Goal: Communication & Community: Answer question/provide support

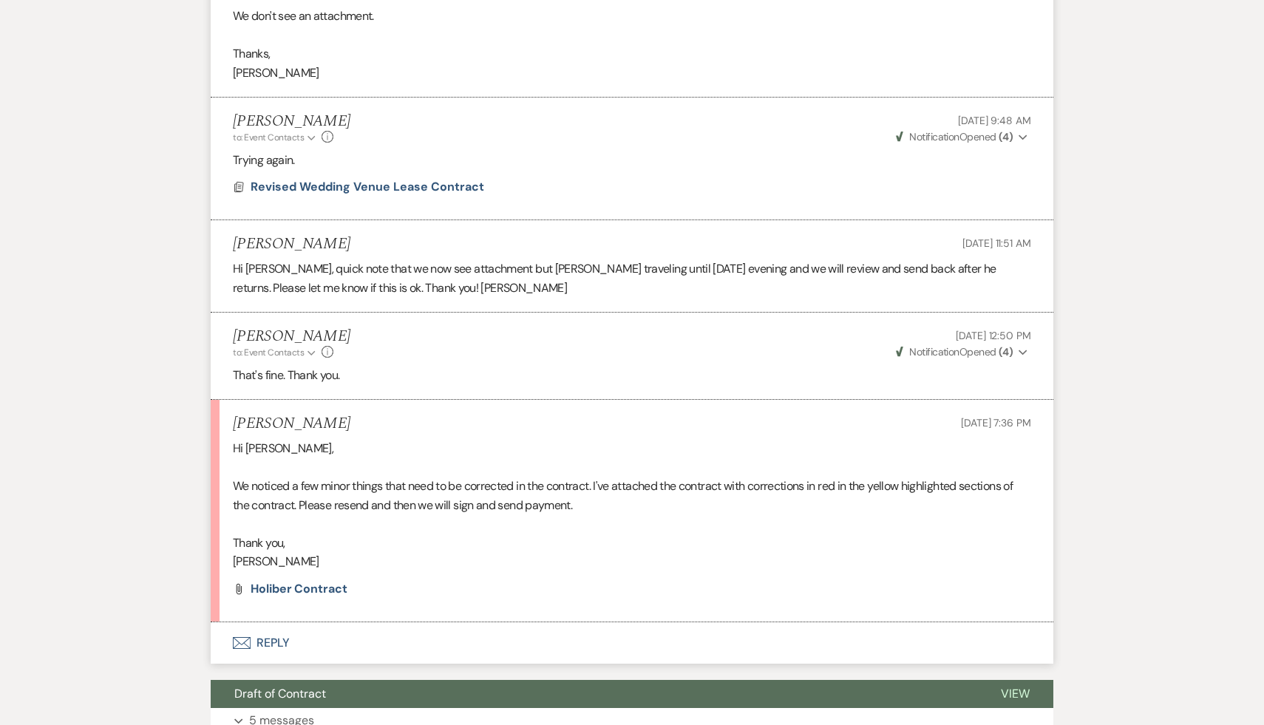
scroll to position [1073, 0]
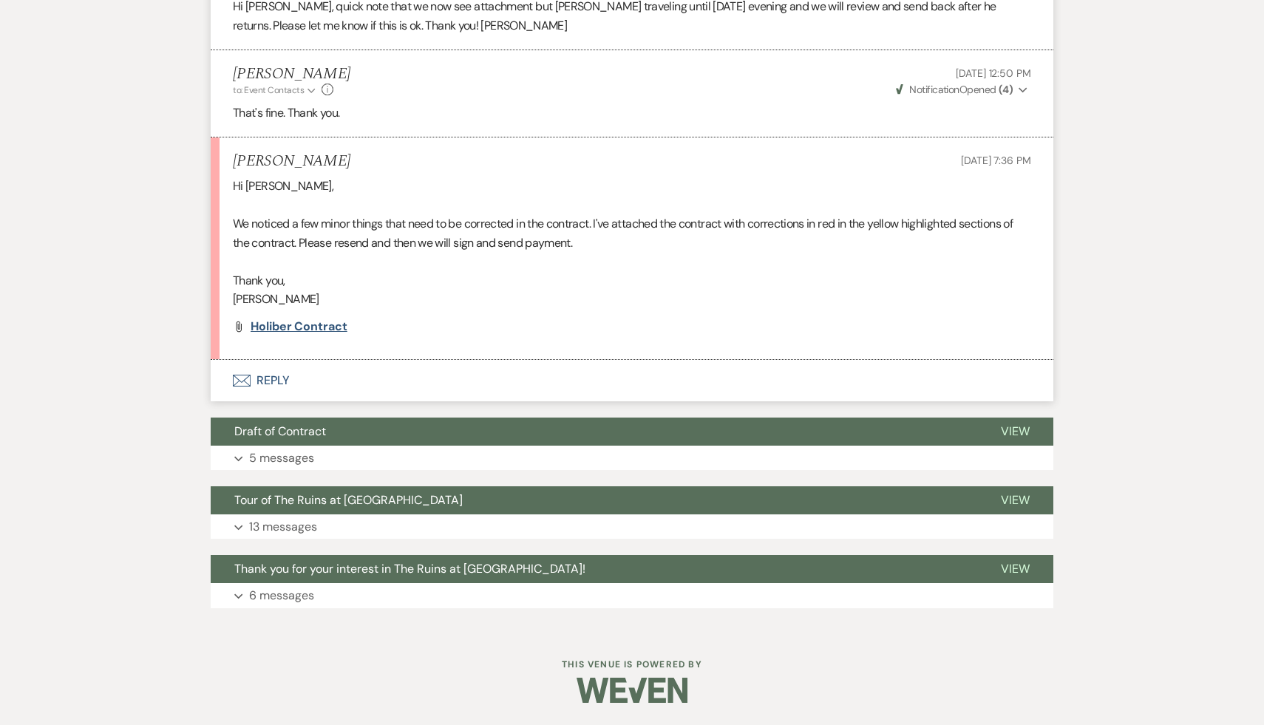
click at [313, 322] on span "Holiber Contract" at bounding box center [299, 327] width 97 height 16
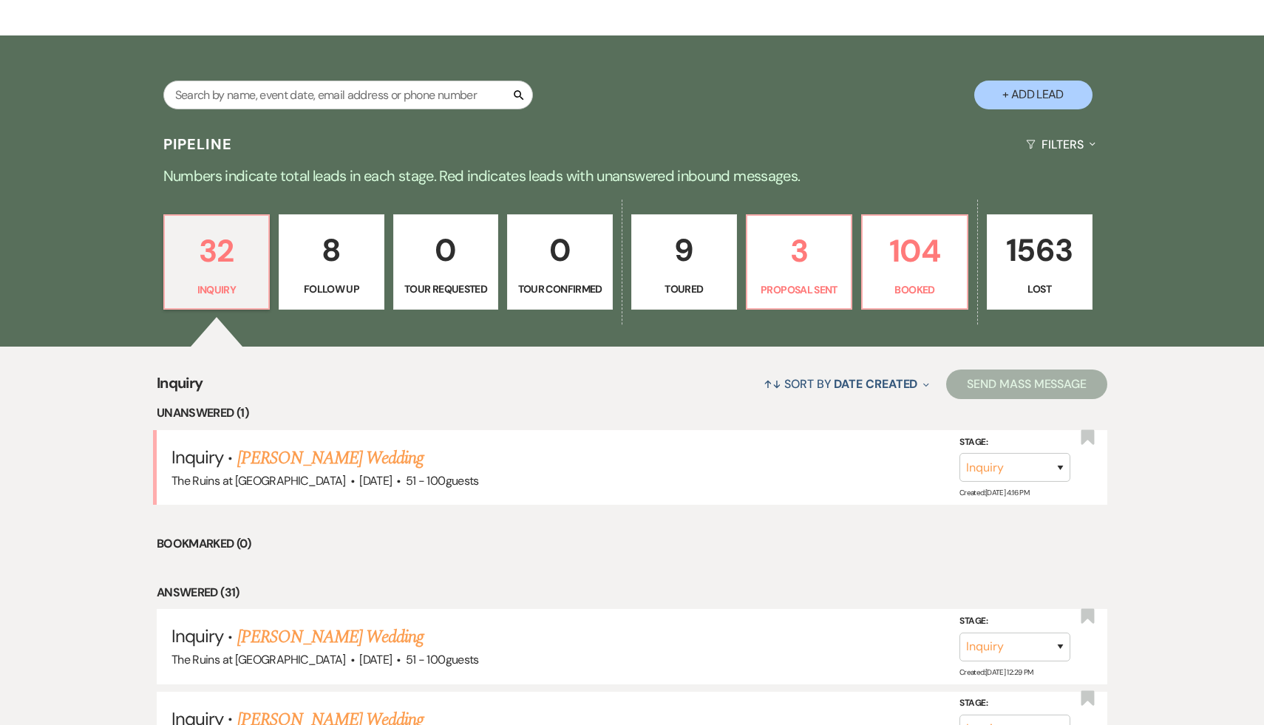
scroll to position [282, 0]
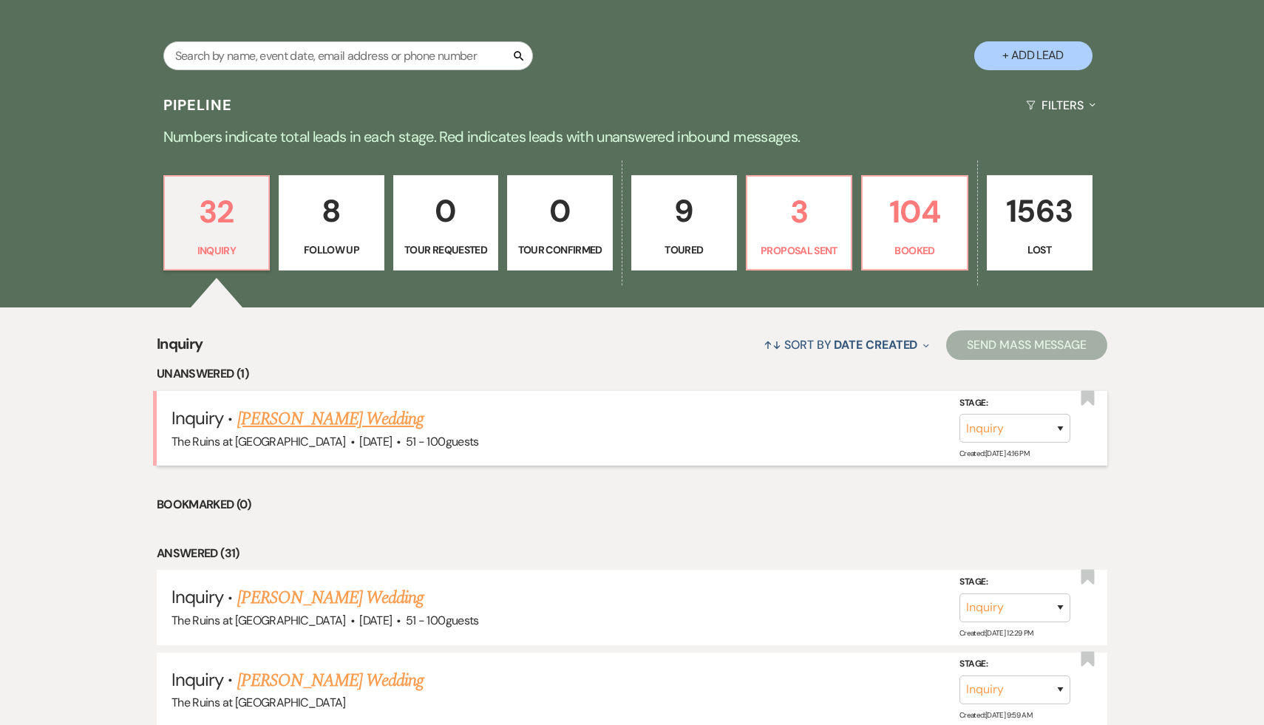
click at [368, 421] on link "[PERSON_NAME] Wedding" at bounding box center [330, 419] width 187 height 27
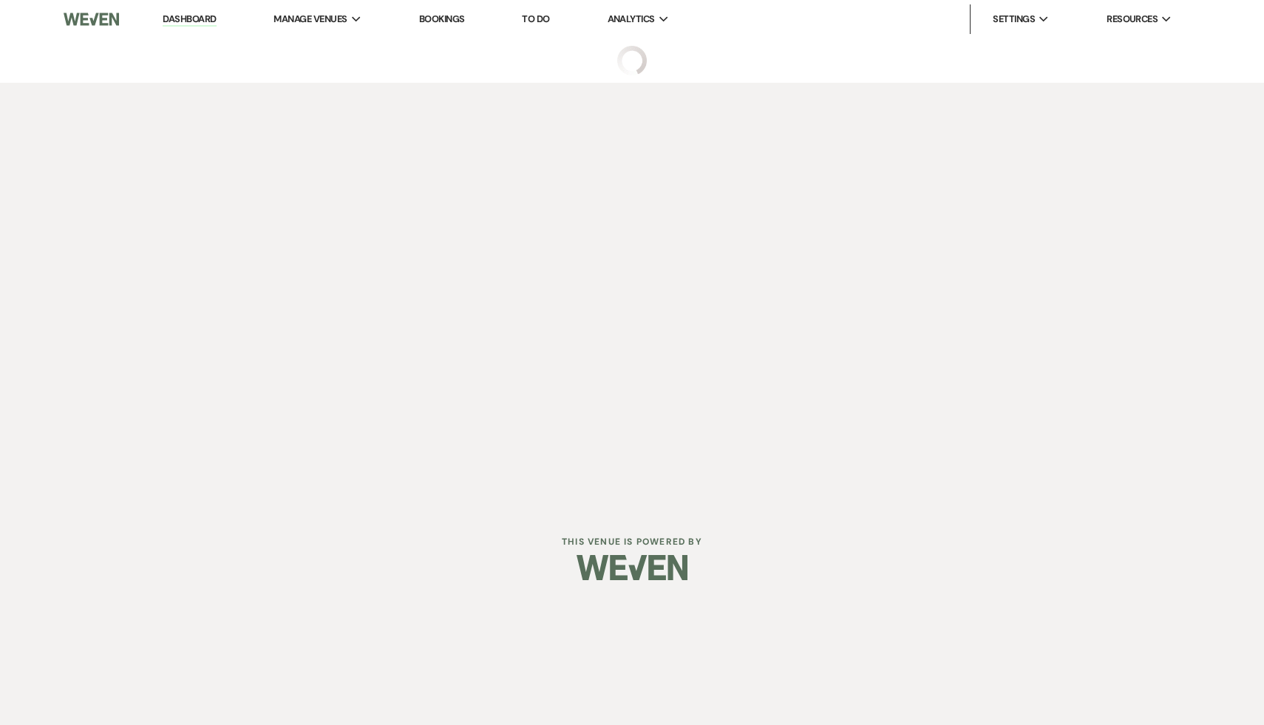
select select "2"
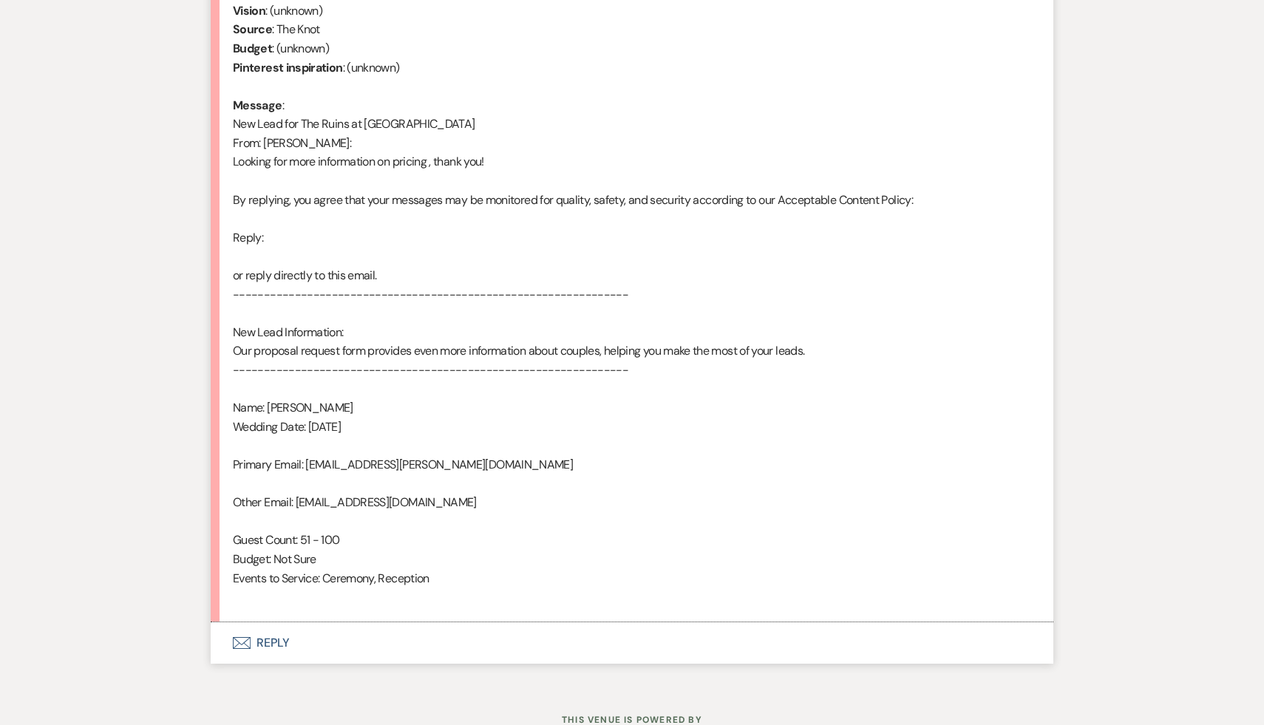
scroll to position [747, 0]
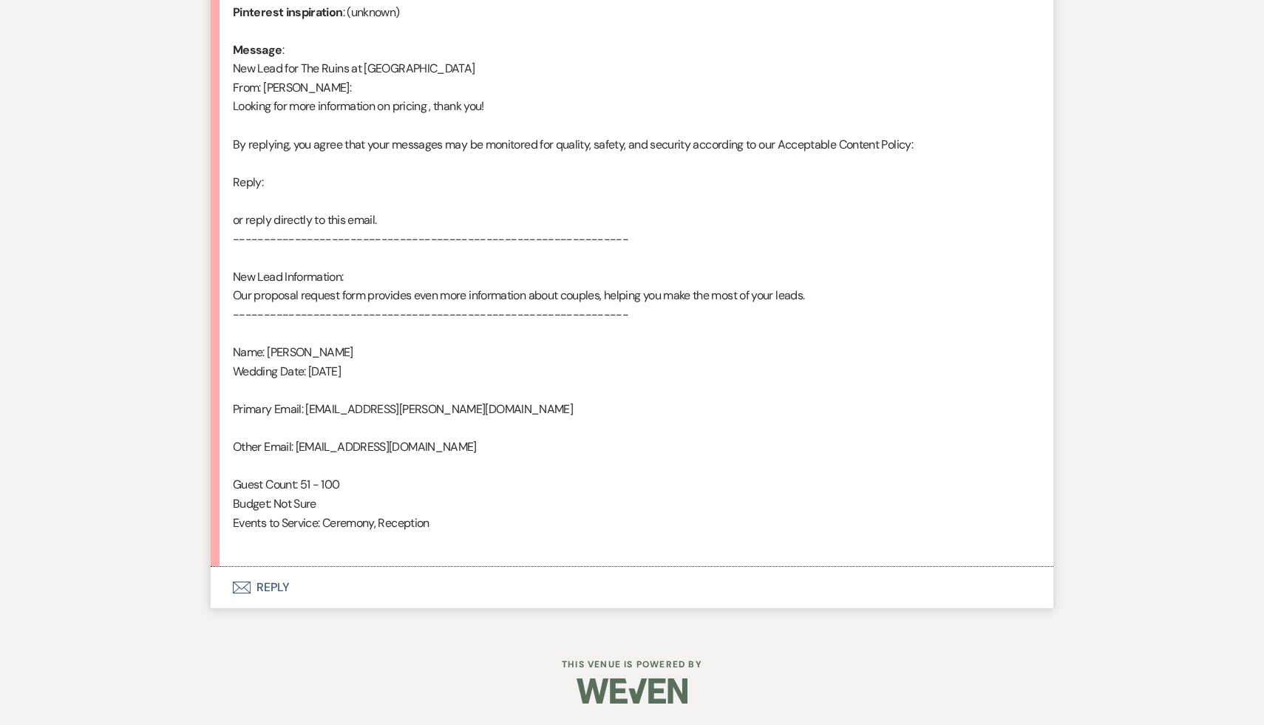
click at [271, 586] on button "Envelope Reply" at bounding box center [632, 587] width 843 height 41
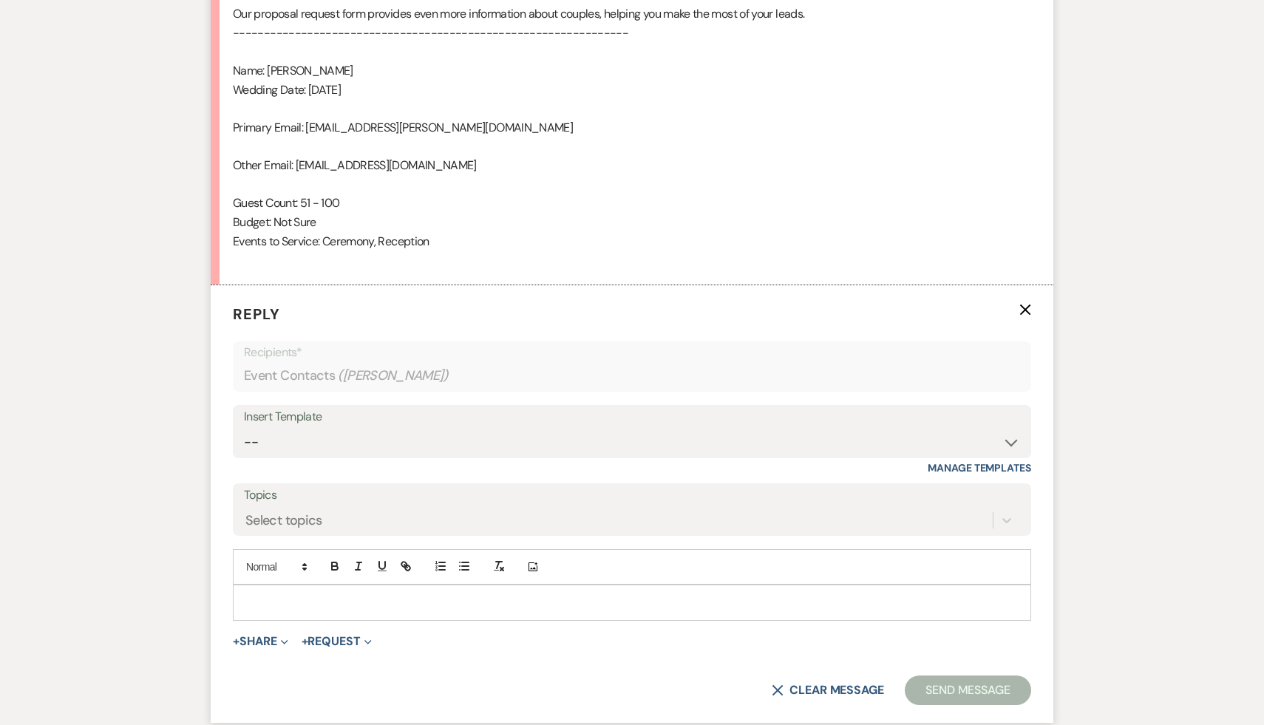
scroll to position [1029, 0]
click at [1010, 438] on select "-- Weven Planning Portal Introduction (Booked Events) Initial Inquiry Response …" at bounding box center [632, 441] width 776 height 29
select select "566"
click at [244, 427] on select "-- Weven Planning Portal Introduction (Booked Events) Initial Inquiry Response …" at bounding box center [632, 441] width 776 height 29
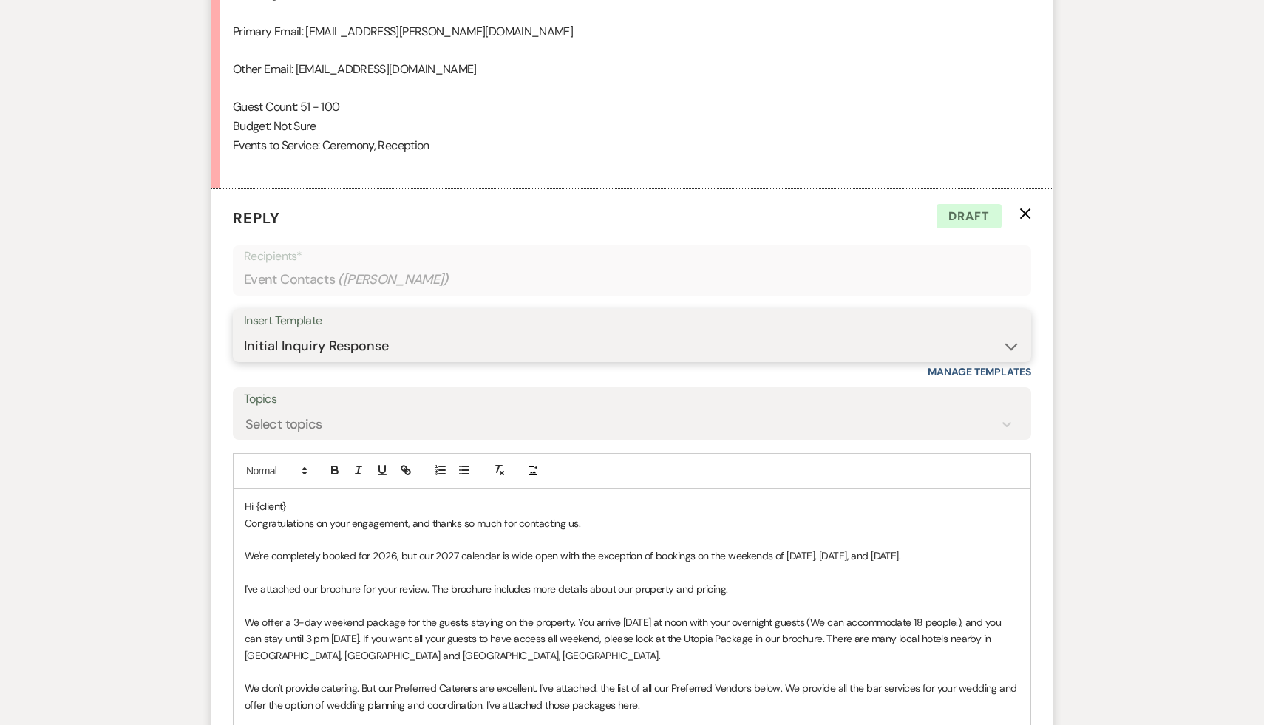
scroll to position [1163, 0]
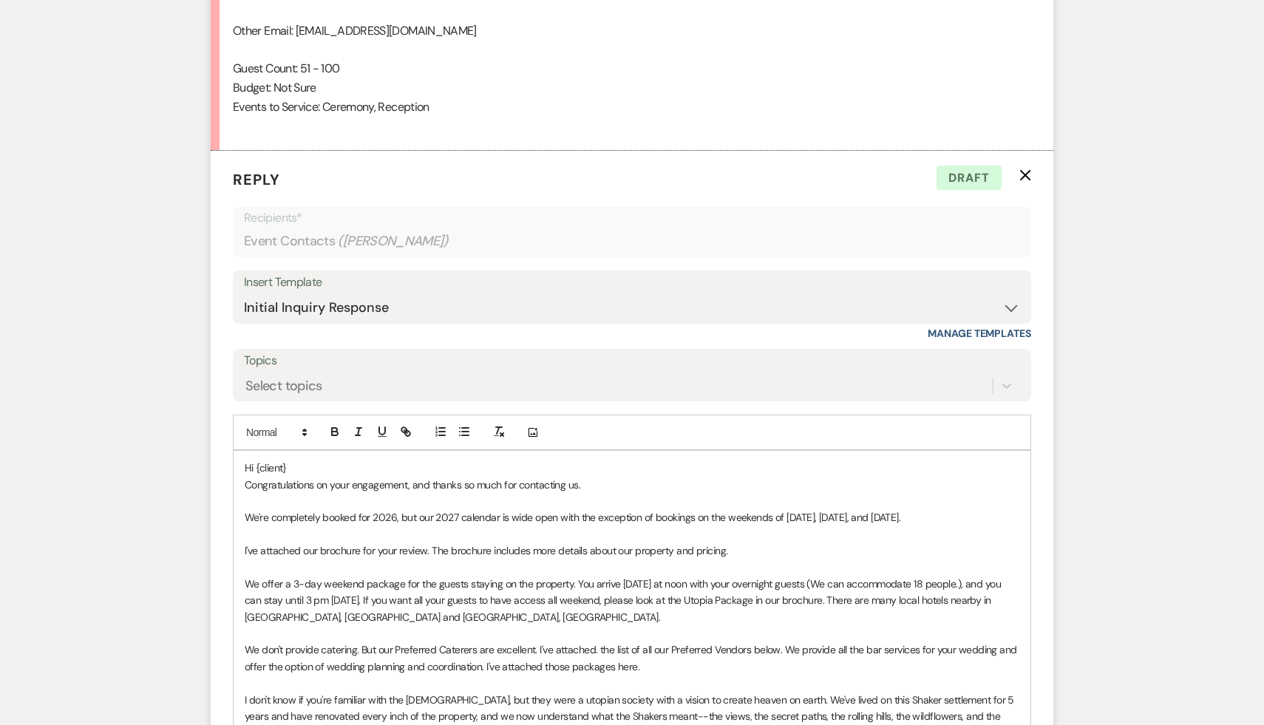
click at [305, 466] on p "Hi {client}" at bounding box center [632, 468] width 775 height 16
drag, startPoint x: 424, startPoint y: 518, endPoint x: 223, endPoint y: 512, distance: 201.2
click at [223, 512] on form "Reply X Draft Recipients* Event Contacts ( Sydney Thomas ) Insert Template -- W…" at bounding box center [632, 611] width 843 height 920
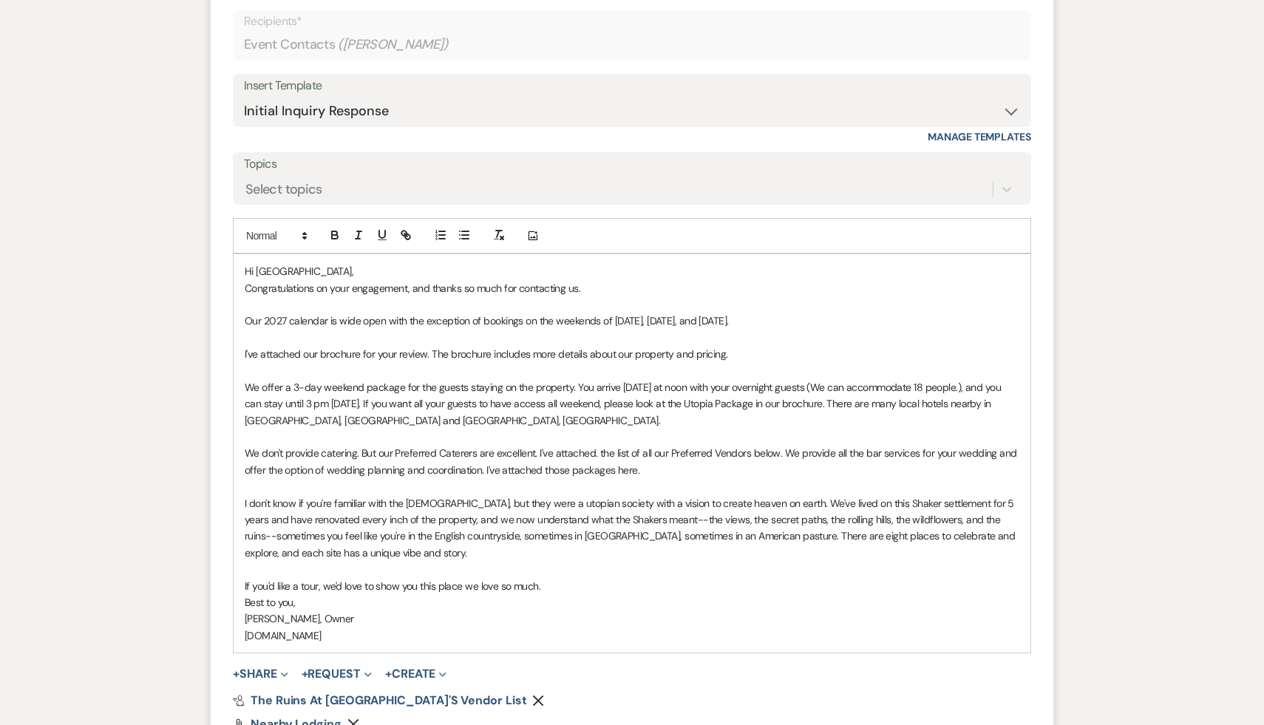
scroll to position [1363, 0]
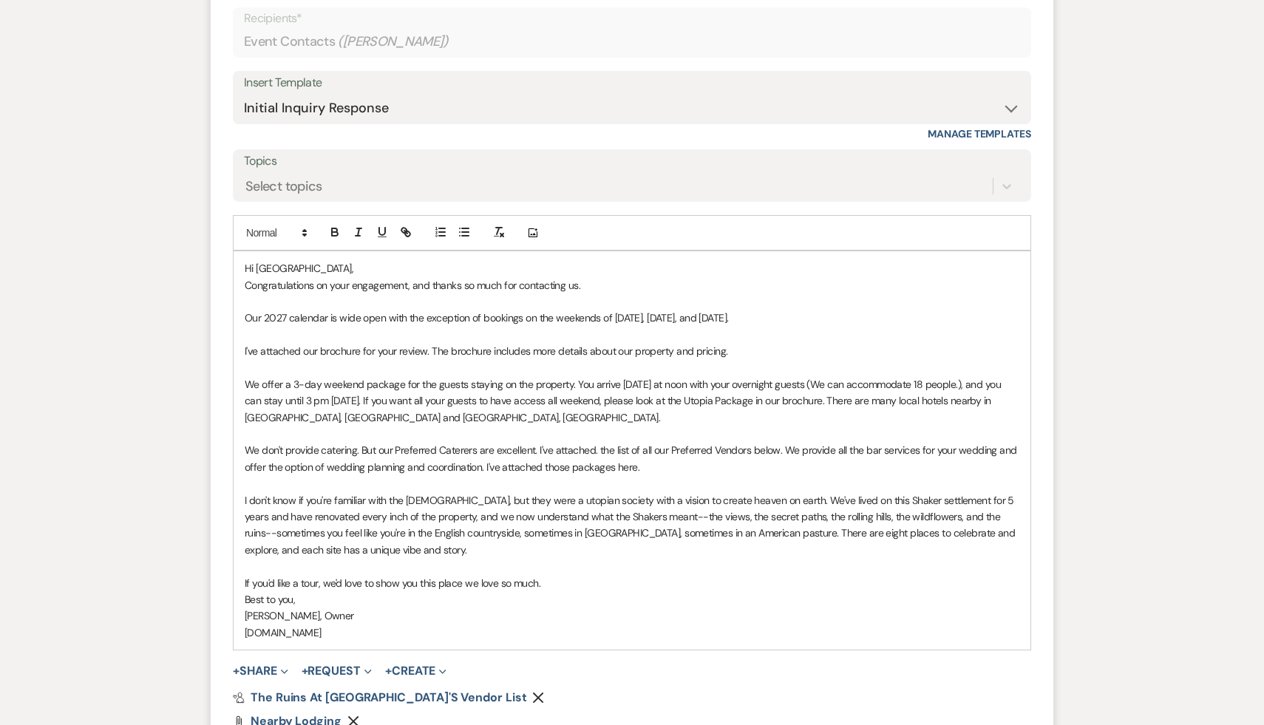
click at [660, 606] on p "Best to you," at bounding box center [632, 599] width 775 height 16
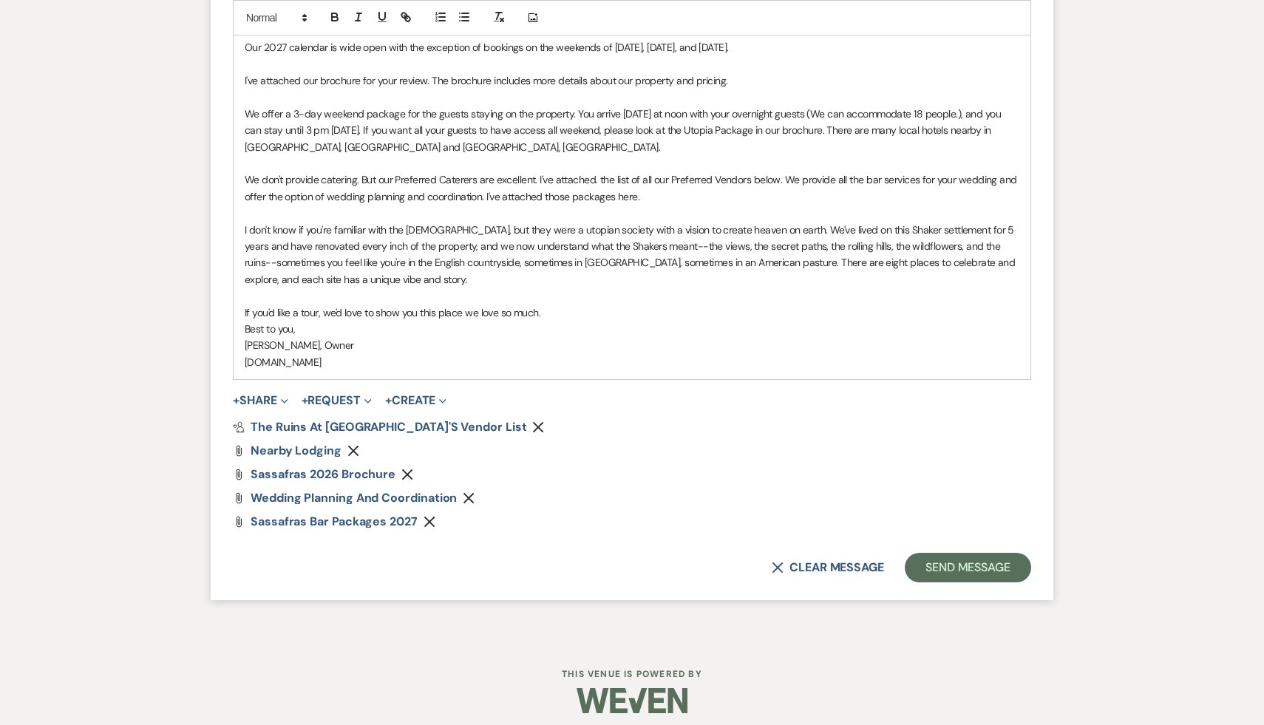
scroll to position [1643, 0]
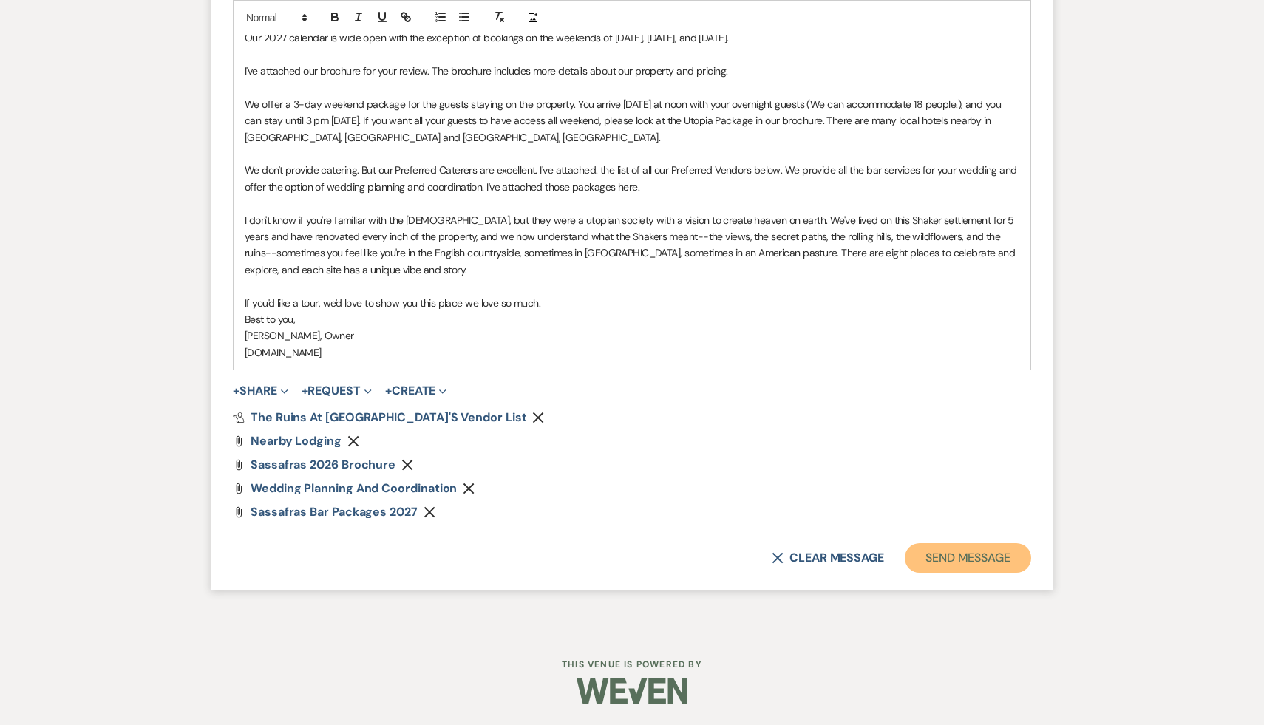
click at [963, 557] on button "Send Message" at bounding box center [968, 558] width 126 height 30
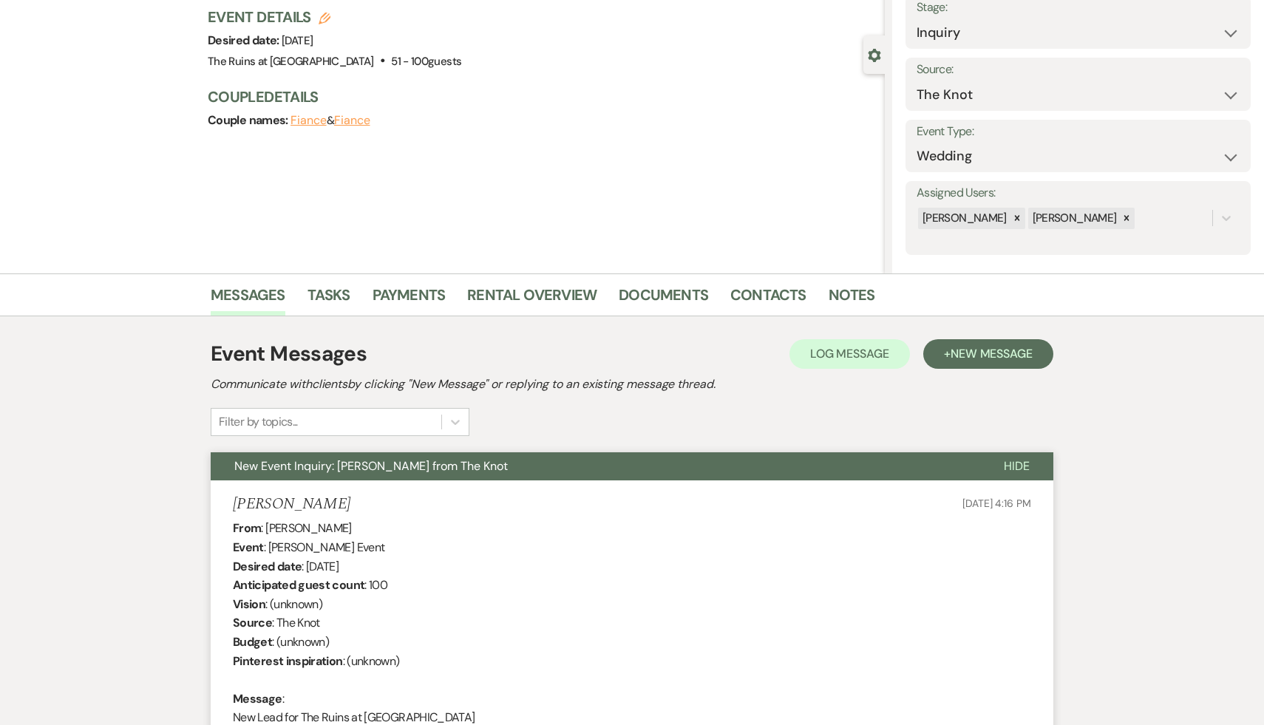
scroll to position [0, 0]
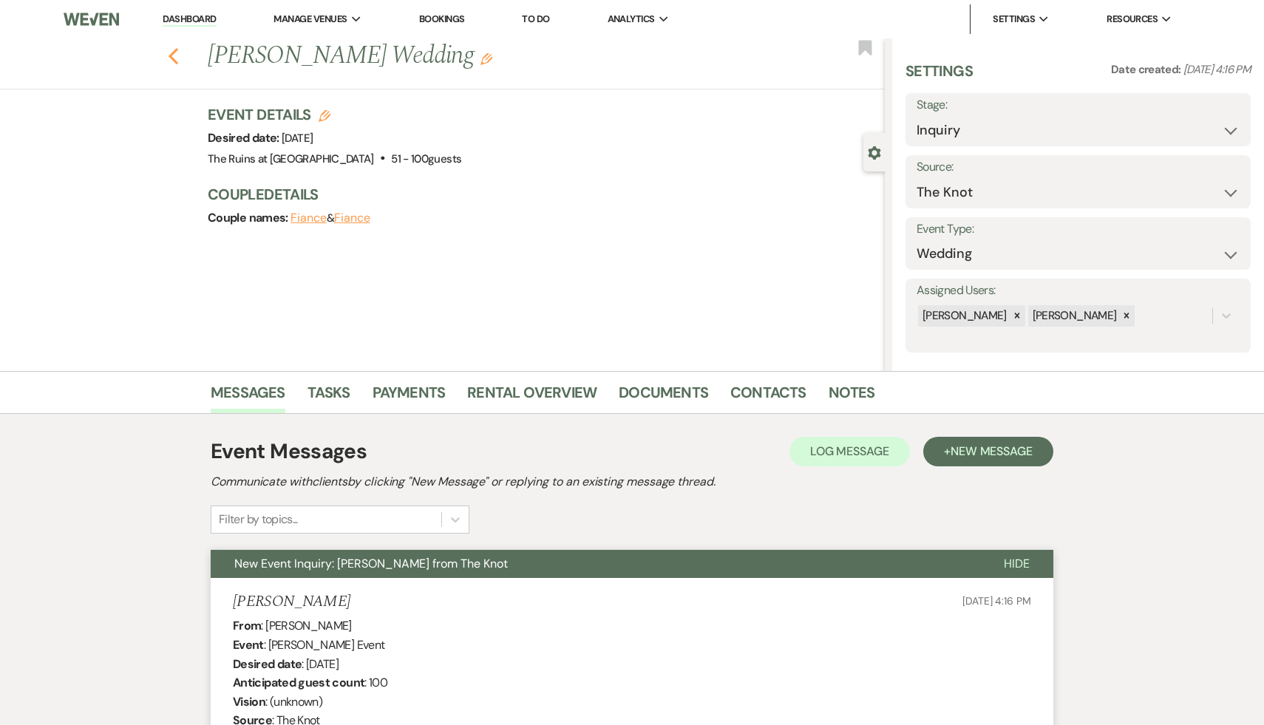
click at [170, 58] on icon "Previous" at bounding box center [173, 56] width 11 height 18
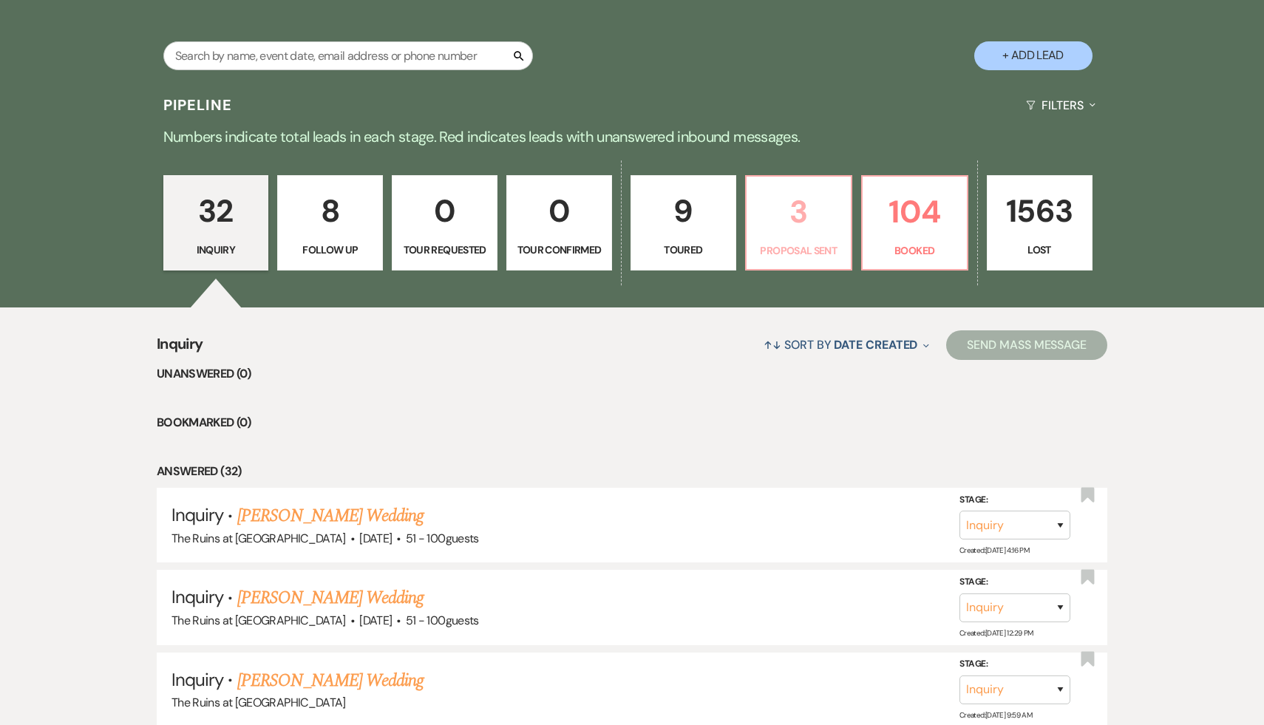
click at [791, 218] on p "3" at bounding box center [799, 212] width 86 height 50
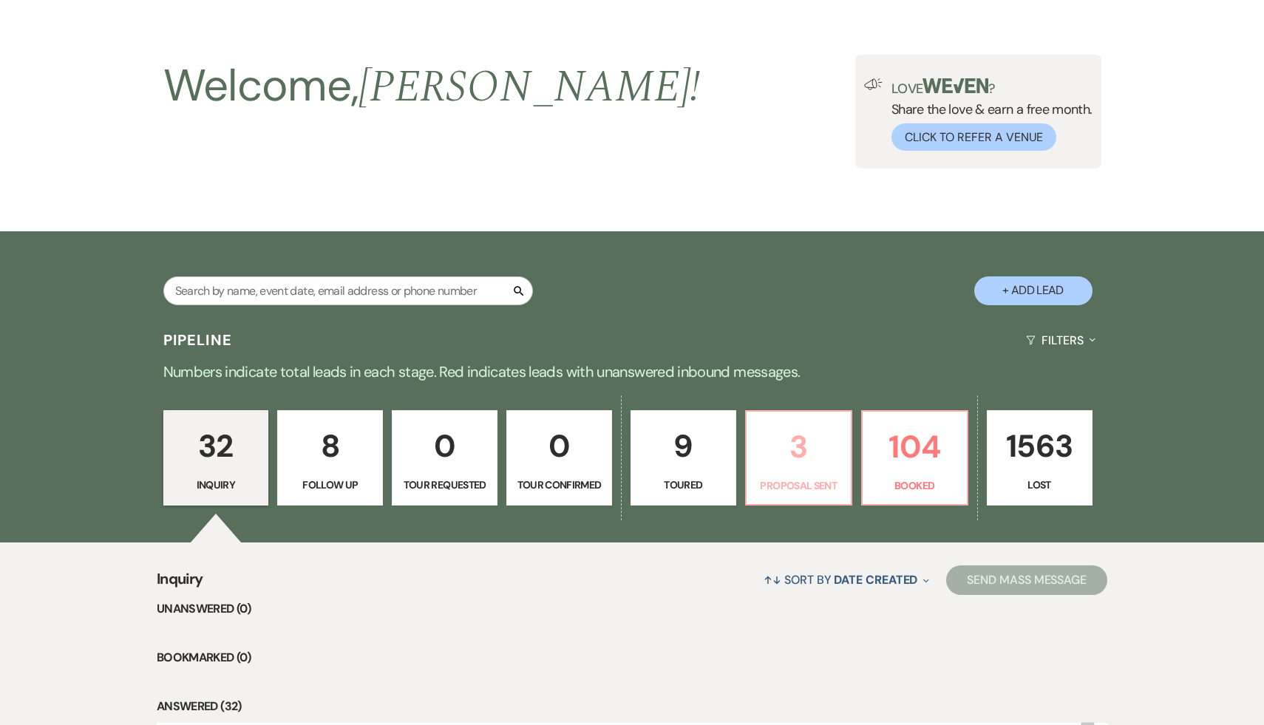
scroll to position [282, 0]
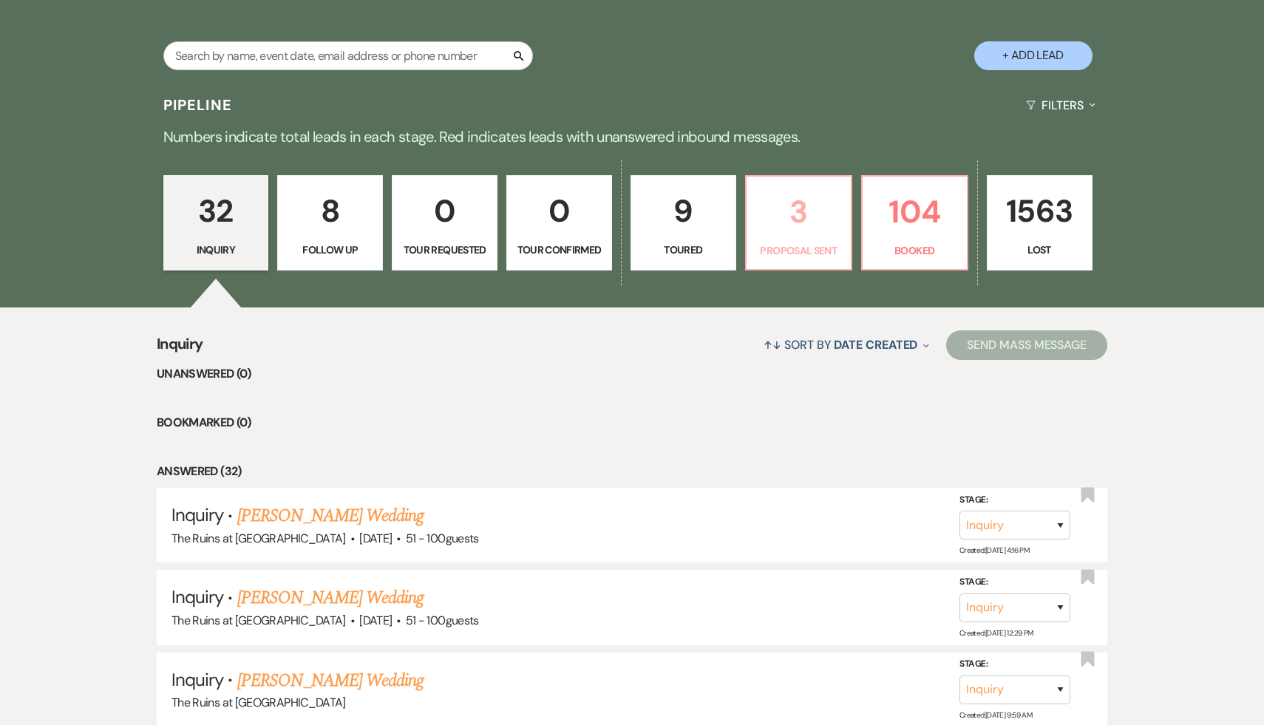
select select "6"
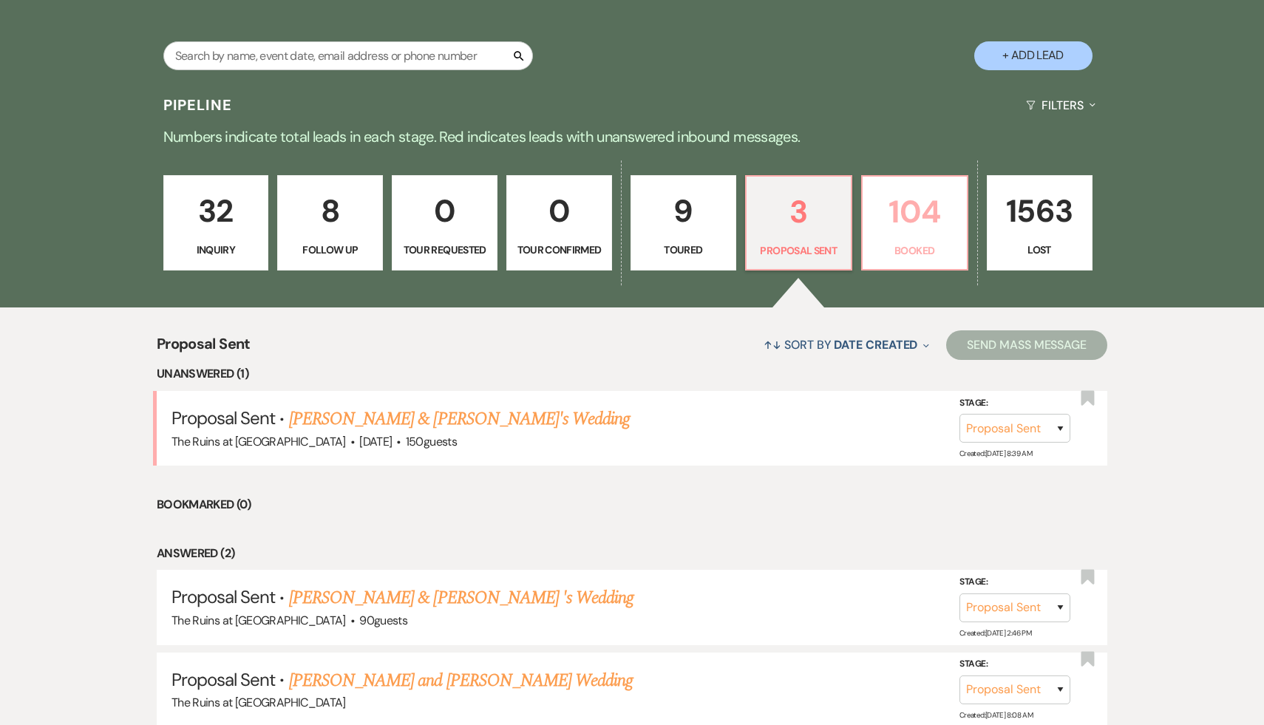
click at [912, 203] on p "104" at bounding box center [915, 212] width 86 height 50
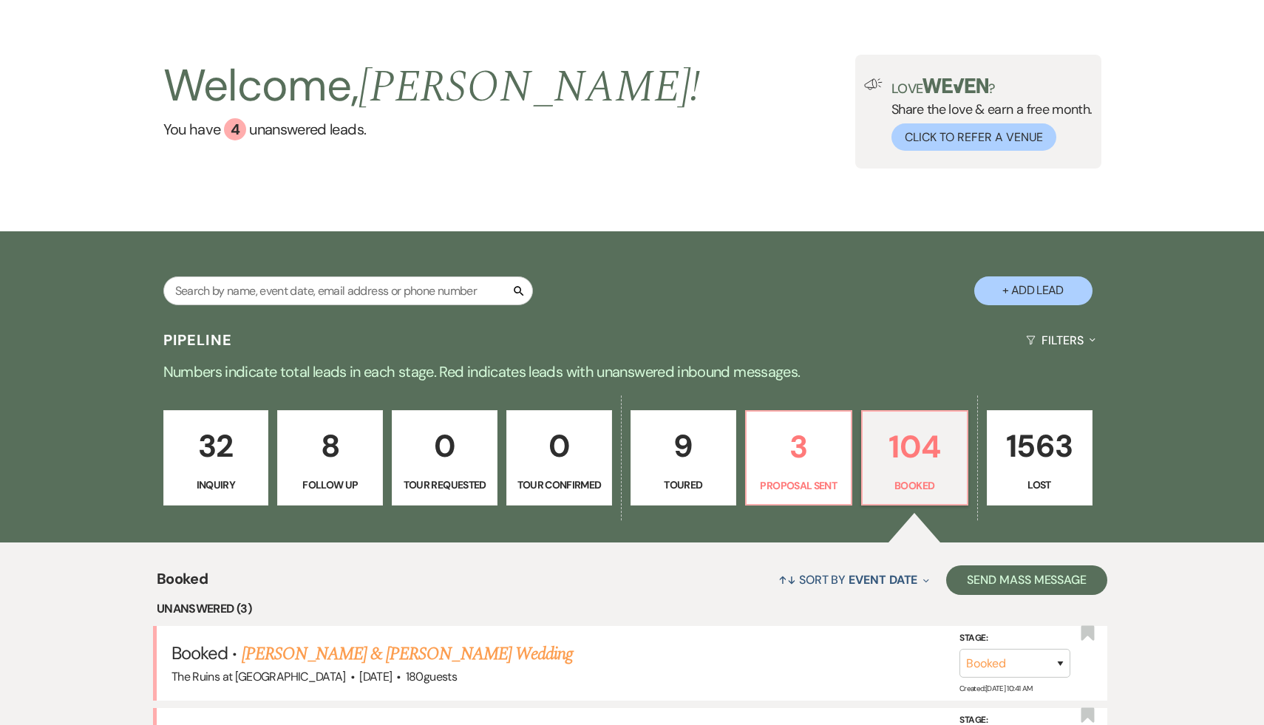
scroll to position [282, 0]
